Goal: Information Seeking & Learning: Learn about a topic

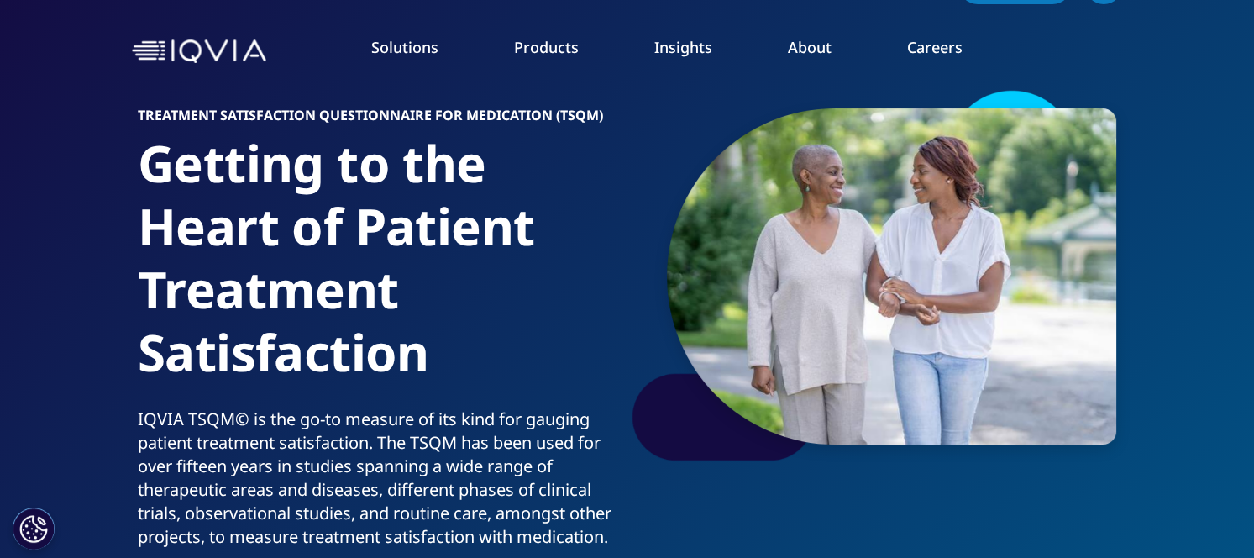
scroll to position [60, 0]
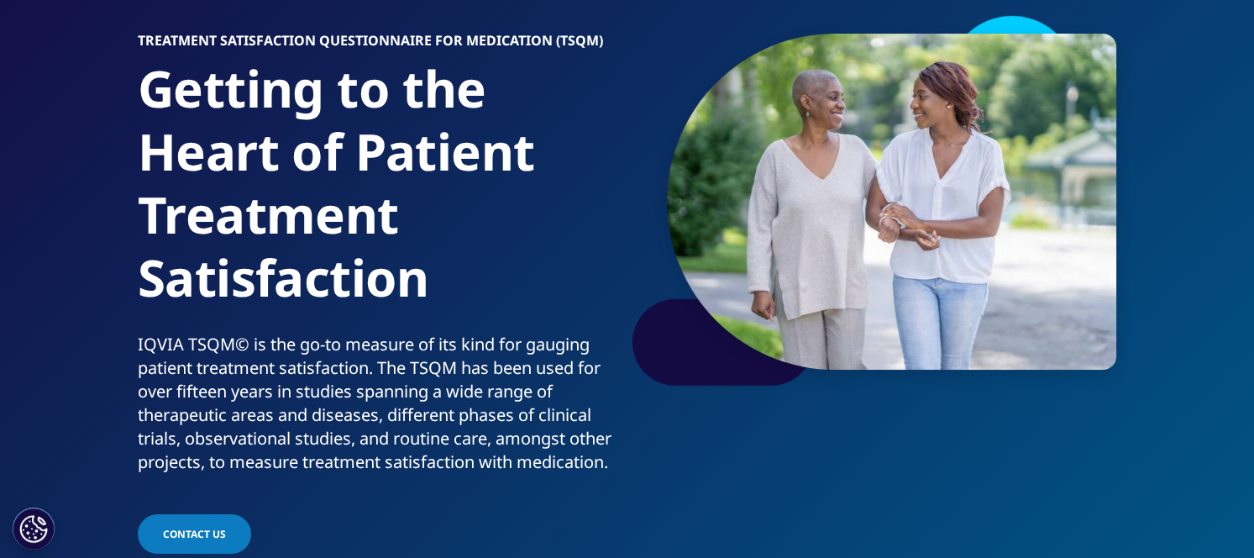
scroll to position [91, 0]
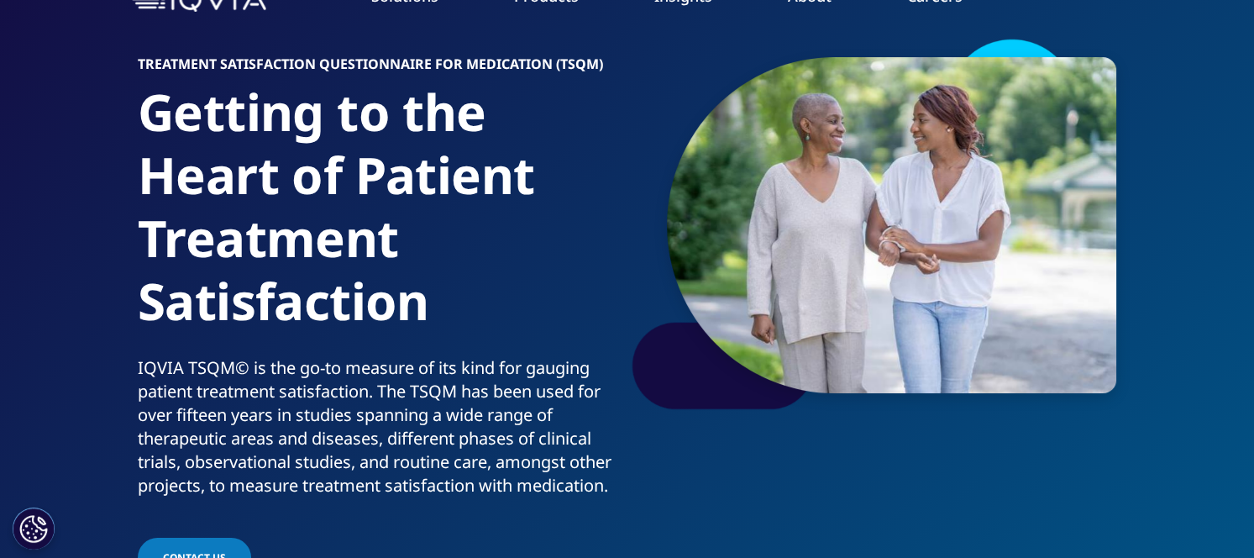
scroll to position [95, 0]
